Goal: Information Seeking & Learning: Learn about a topic

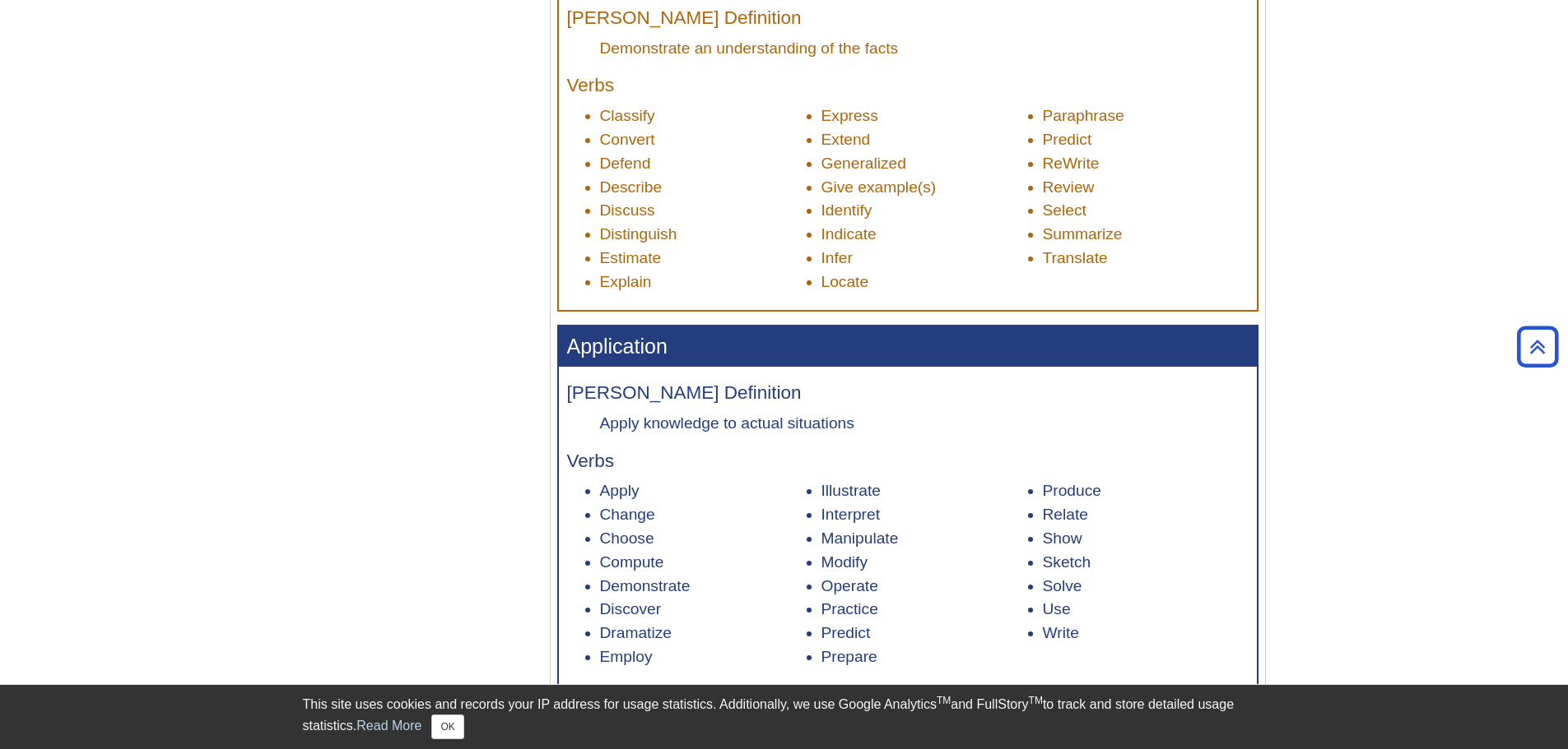
scroll to position [1070, 0]
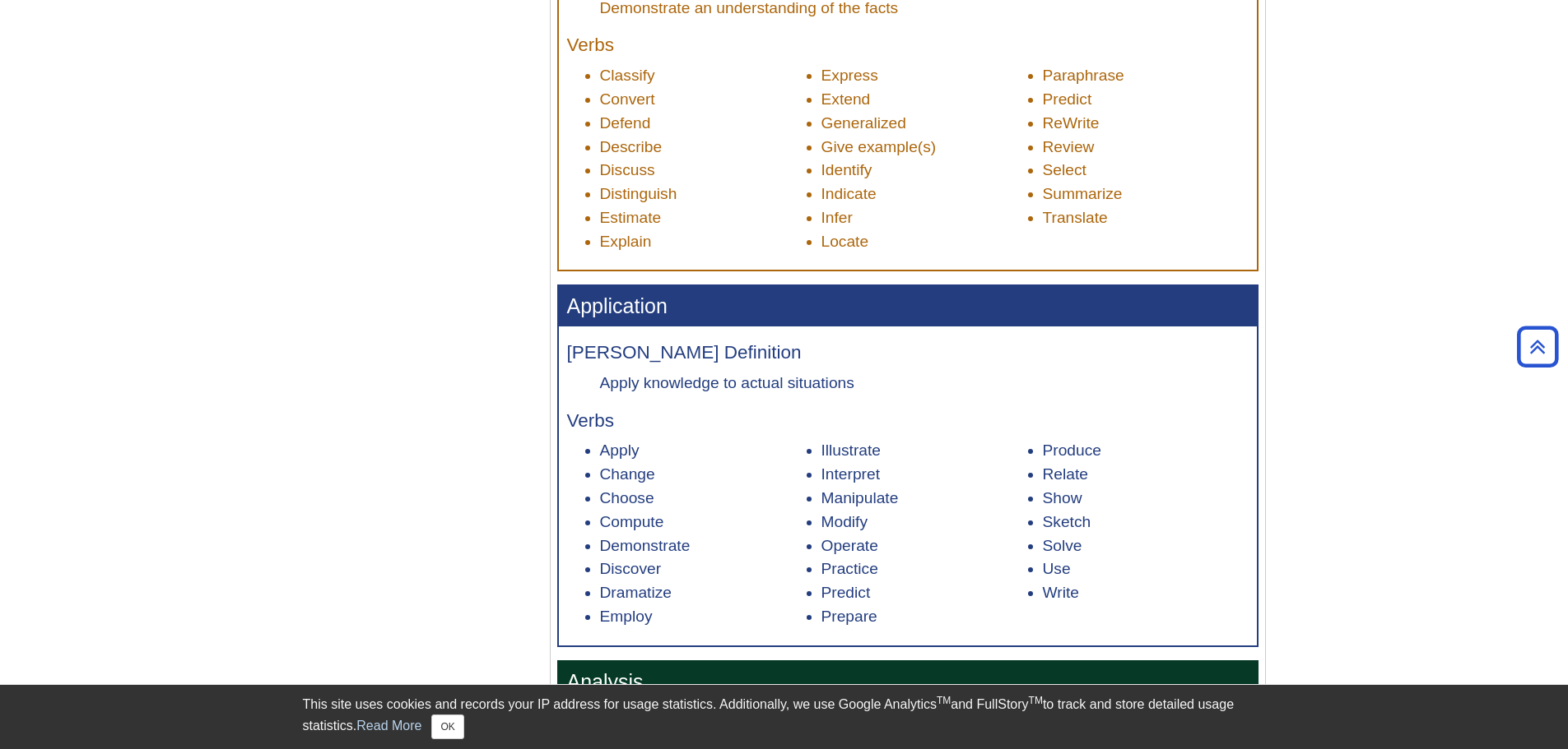
click at [666, 546] on li "Demonstrate" at bounding box center [703, 547] width 206 height 24
click at [866, 542] on li "Operate" at bounding box center [924, 547] width 206 height 24
click at [849, 524] on li "Modify" at bounding box center [924, 523] width 206 height 24
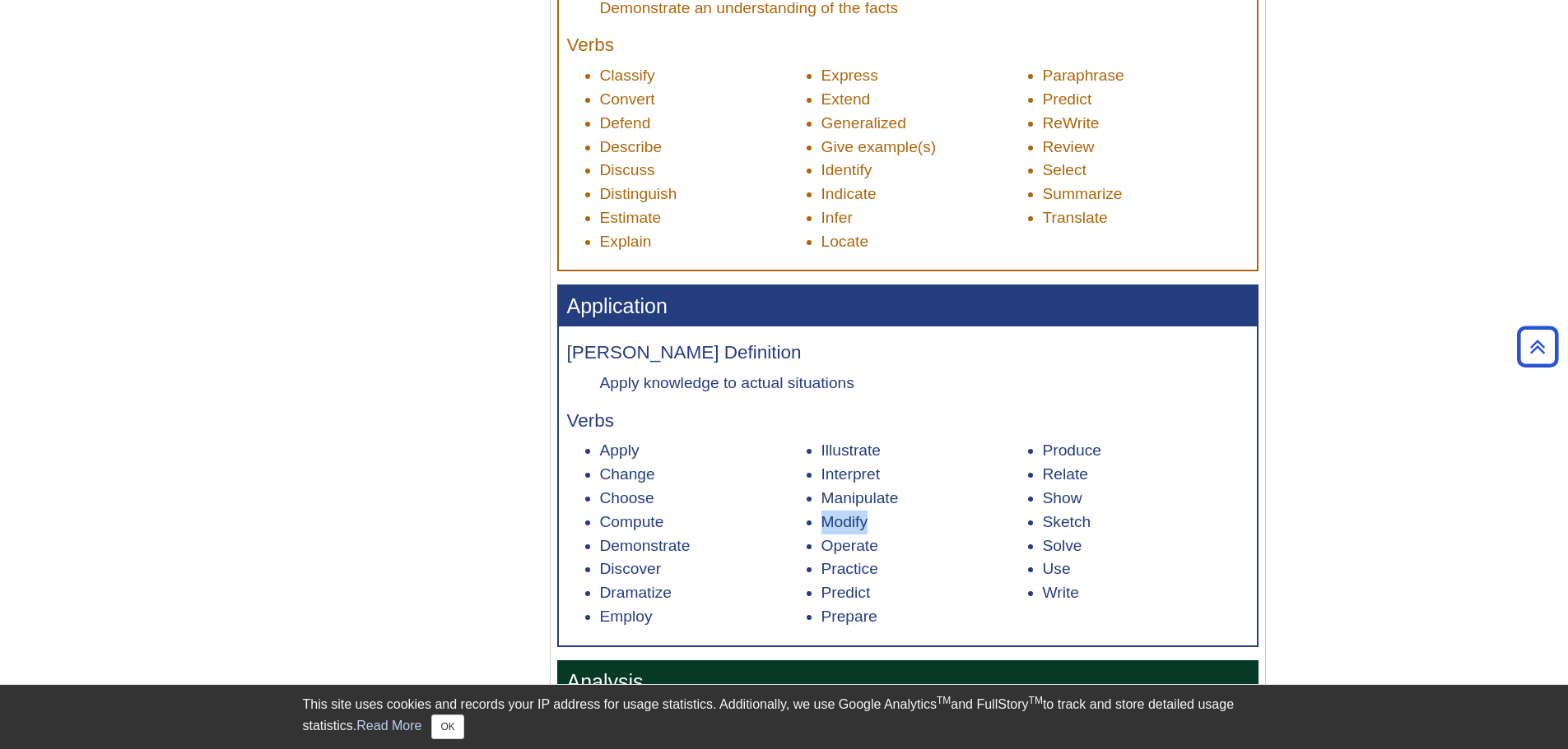
click at [849, 524] on li "Modify" at bounding box center [924, 523] width 206 height 24
click at [860, 502] on li "Manipulate" at bounding box center [924, 499] width 206 height 24
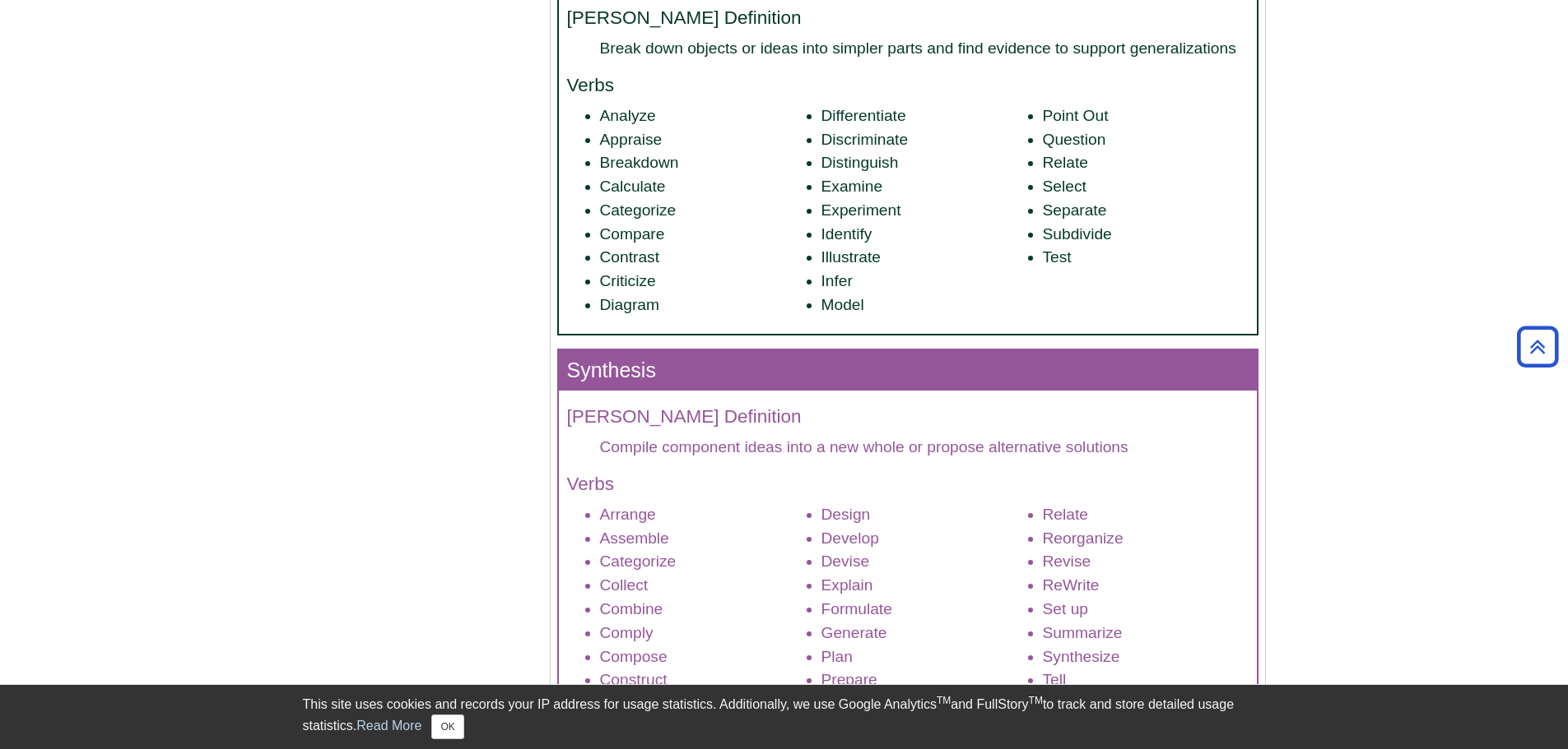
scroll to position [1810, 0]
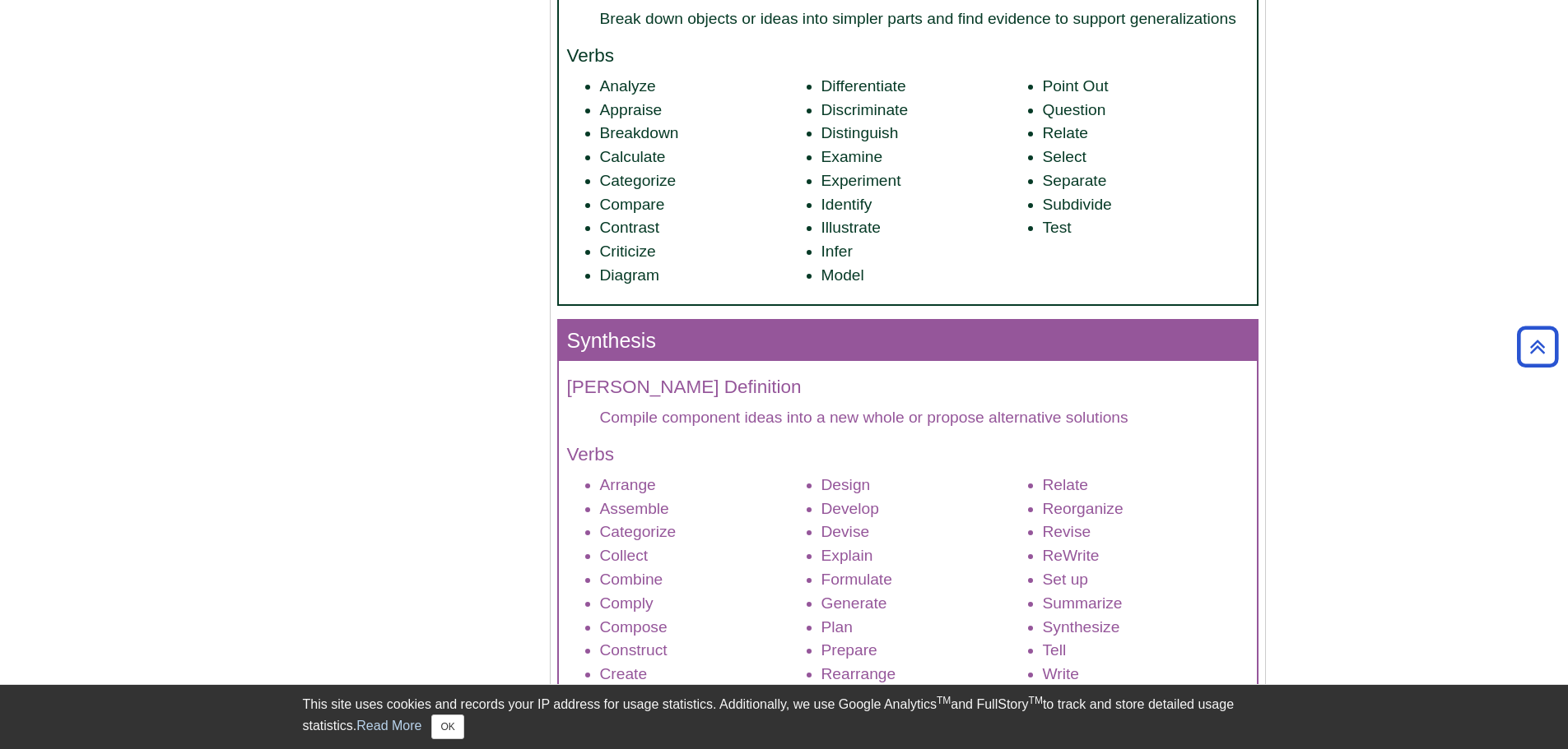
click at [866, 80] on li "Differentiate" at bounding box center [924, 87] width 206 height 24
copy li "Differentiate"
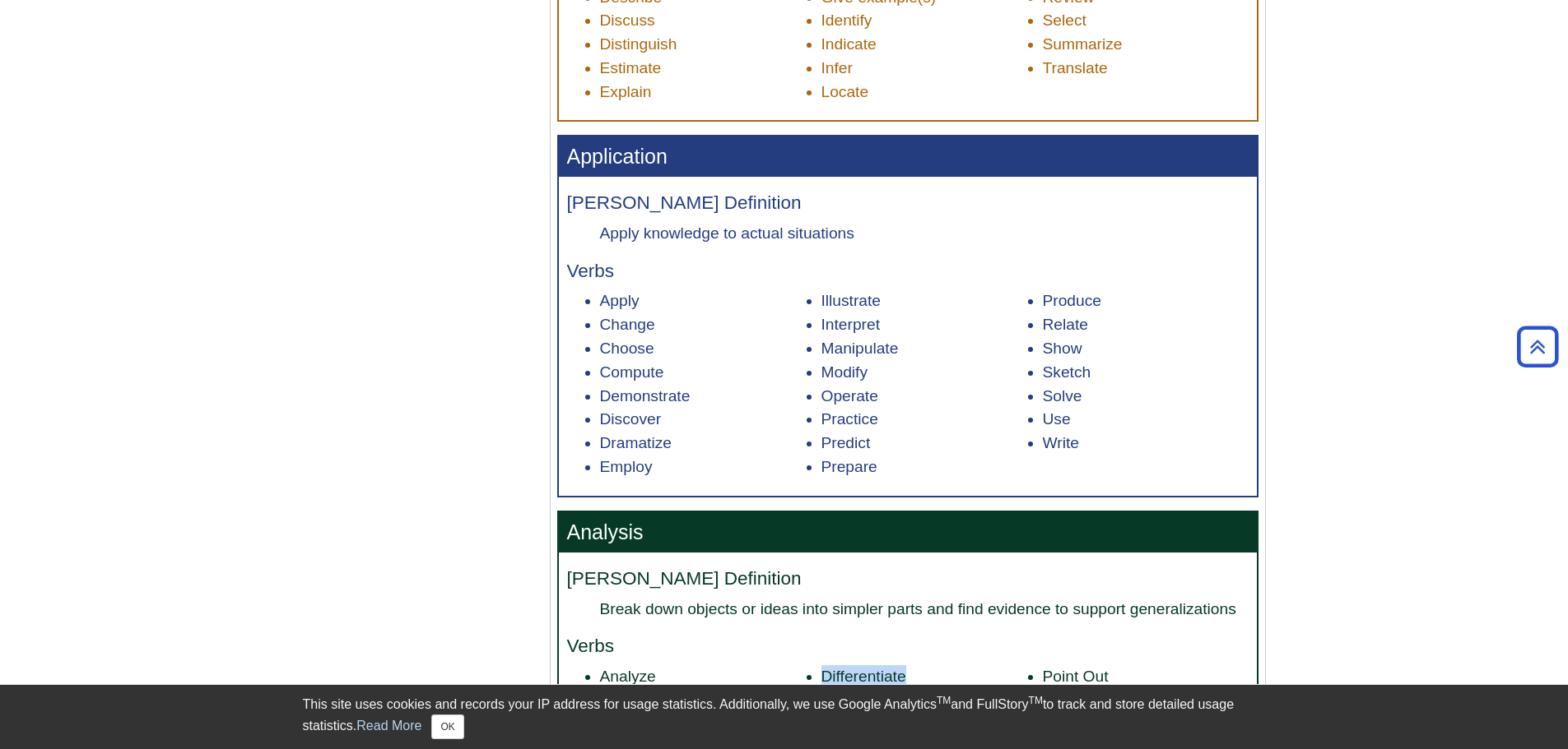
scroll to position [1234, 0]
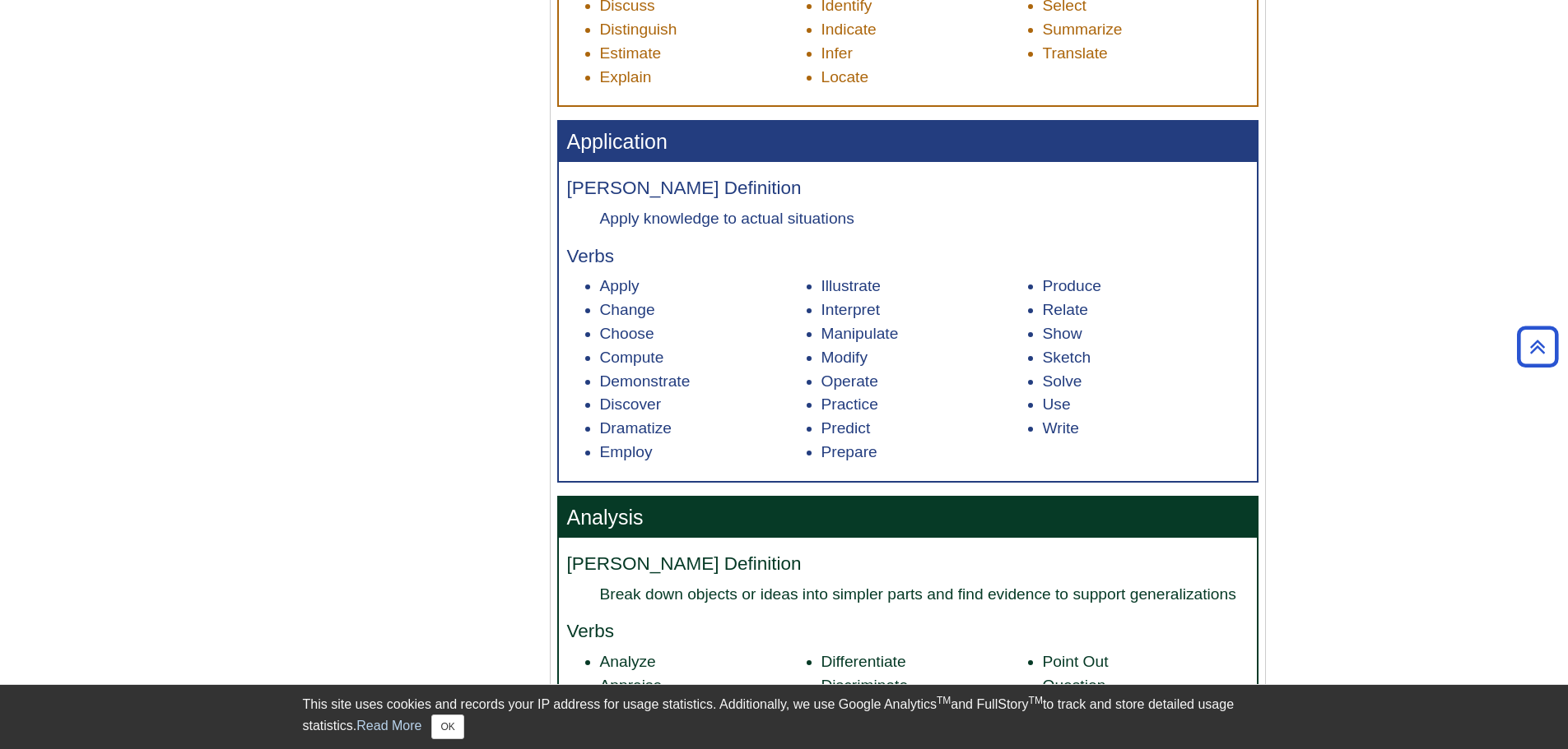
click at [870, 387] on li "Operate" at bounding box center [924, 382] width 206 height 24
click at [872, 396] on li "Practice" at bounding box center [924, 405] width 206 height 24
click at [927, 403] on li "Practice" at bounding box center [924, 405] width 206 height 24
